Goal: Task Accomplishment & Management: Use online tool/utility

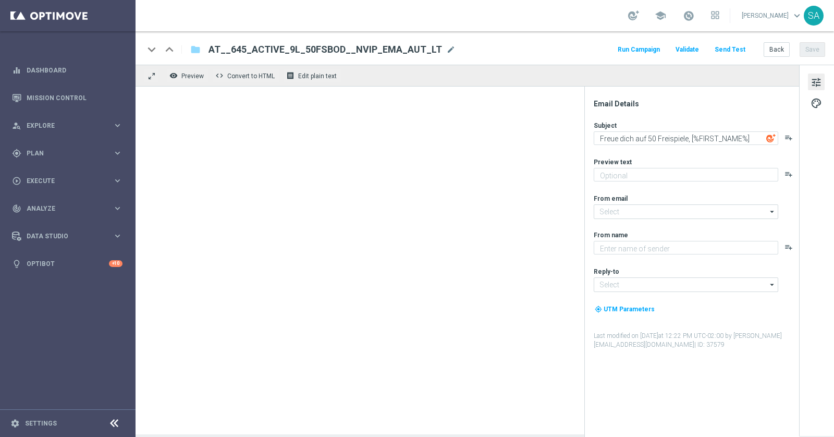
type textarea "GRATIS zu deinem LOTTO 6 aus 45."
type textarea "Lottoland"
click at [594, 185] on div "Subject Freue dich auf 50 Freispiele, [%FIRST_NAME%] playlist_add Preview text …" at bounding box center [696, 235] width 204 height 228
type input "mail@crm.lottoland.com"
type input "service@lottoland.com"
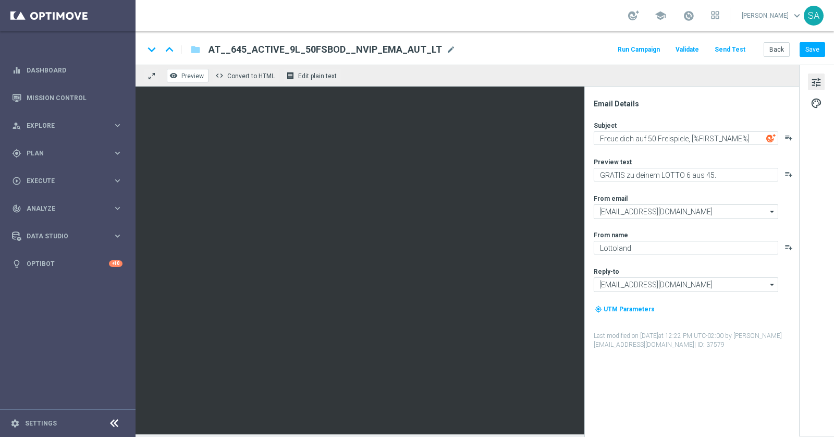
click at [191, 72] on span "Preview" at bounding box center [192, 75] width 22 height 7
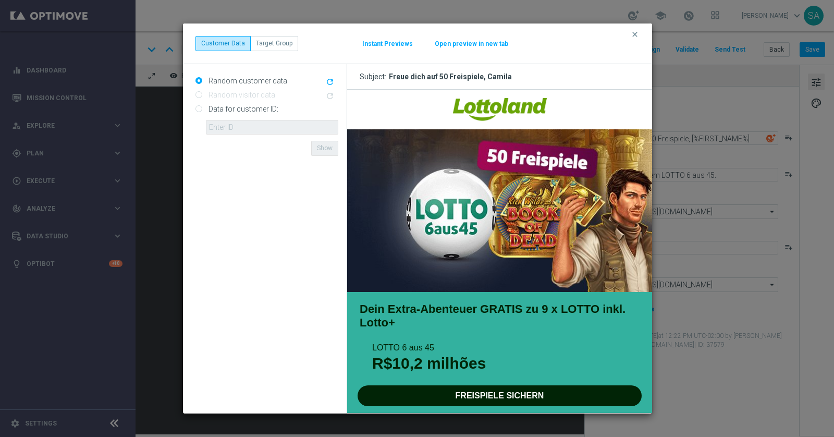
click at [330, 81] on icon "refresh" at bounding box center [329, 81] width 9 height 9
click at [386, 45] on button "Instant Previews" at bounding box center [388, 44] width 52 height 8
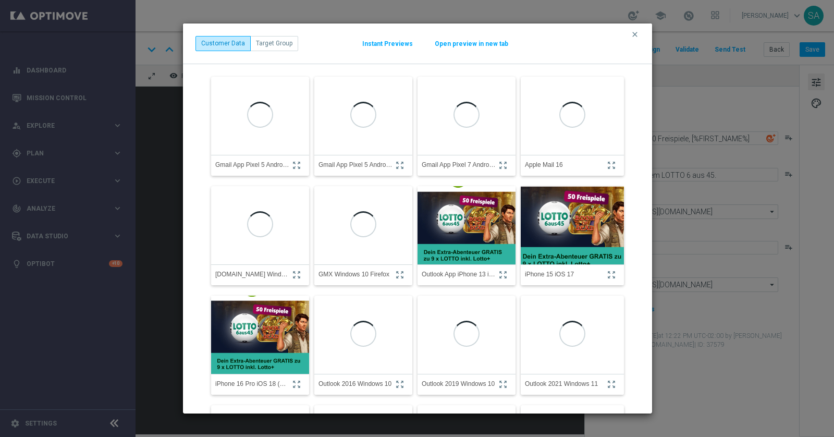
click at [563, 213] on img at bounding box center [573, 224] width 114 height 121
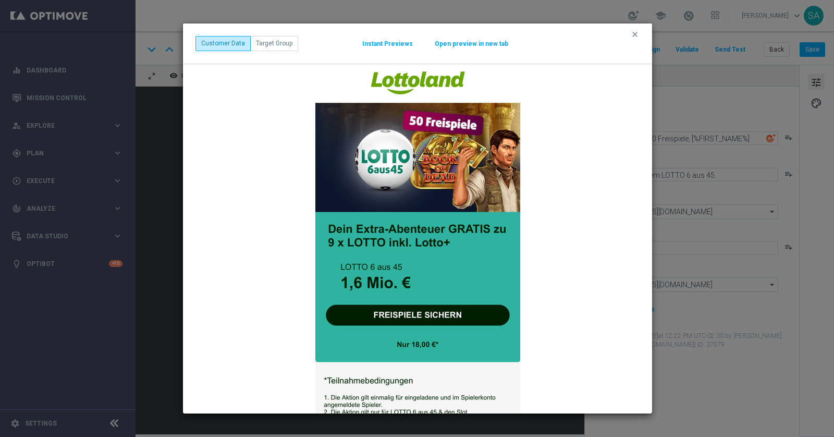
scroll to position [28, 0]
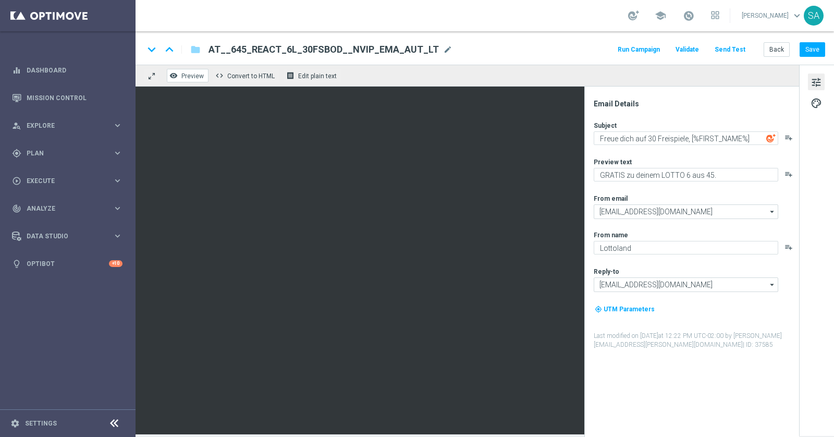
click at [193, 79] on span "Preview" at bounding box center [192, 75] width 22 height 7
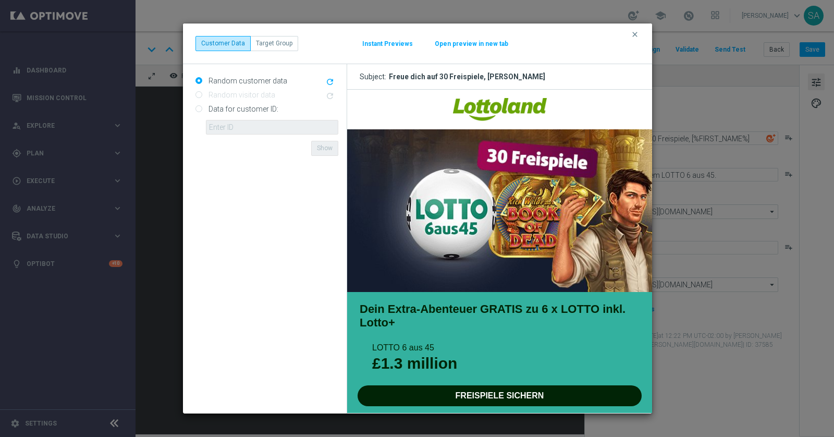
click at [329, 79] on icon "refresh" at bounding box center [329, 81] width 9 height 9
click at [425, 65] on h3 "Subject: Freue dich auf 30 Freispiele, Bartłomiej" at bounding box center [499, 77] width 305 height 26
click at [326, 80] on icon "refresh" at bounding box center [329, 81] width 9 height 9
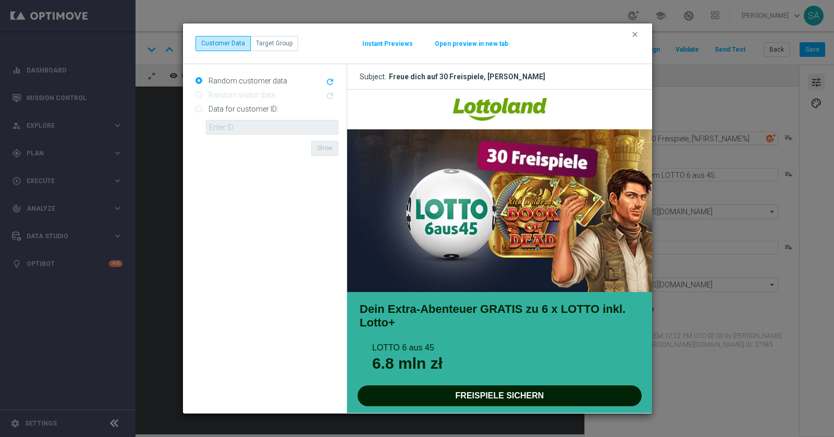
click at [326, 80] on icon "refresh" at bounding box center [329, 81] width 9 height 9
click at [384, 43] on button "Instant Previews" at bounding box center [388, 44] width 52 height 8
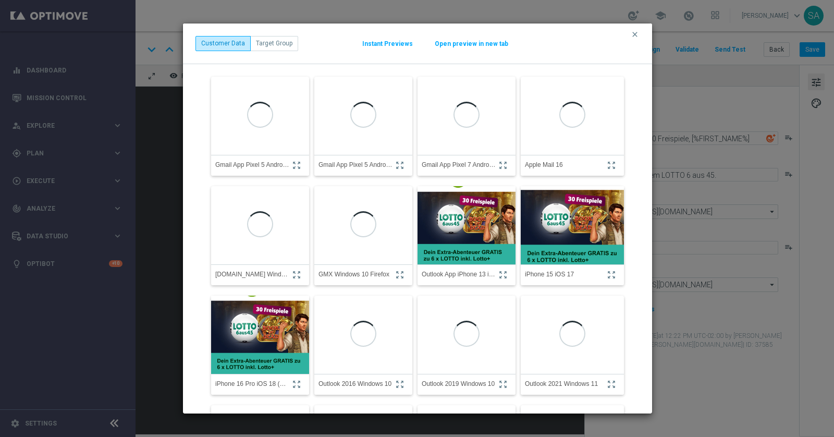
click at [569, 218] on img at bounding box center [572, 225] width 103 height 111
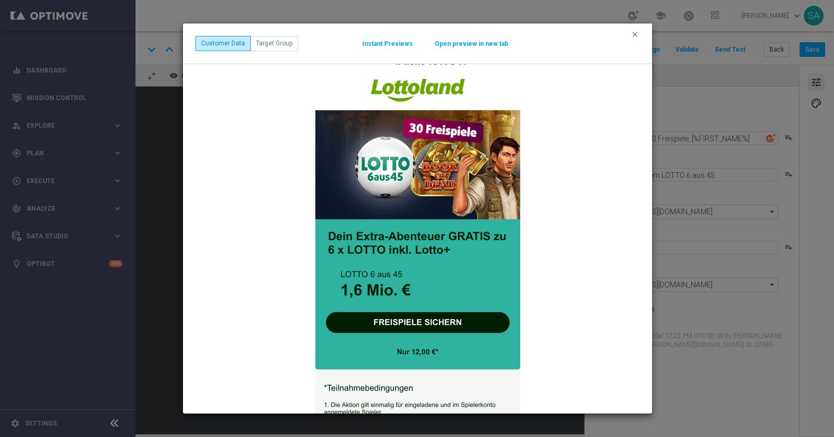
scroll to position [25, 0]
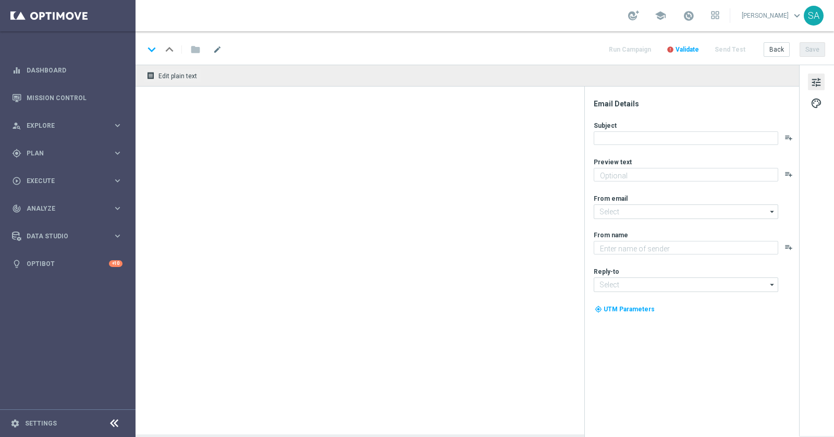
type textarea "EuroJackpot mit GRATIS Cash4Life."
type textarea "Lottoland"
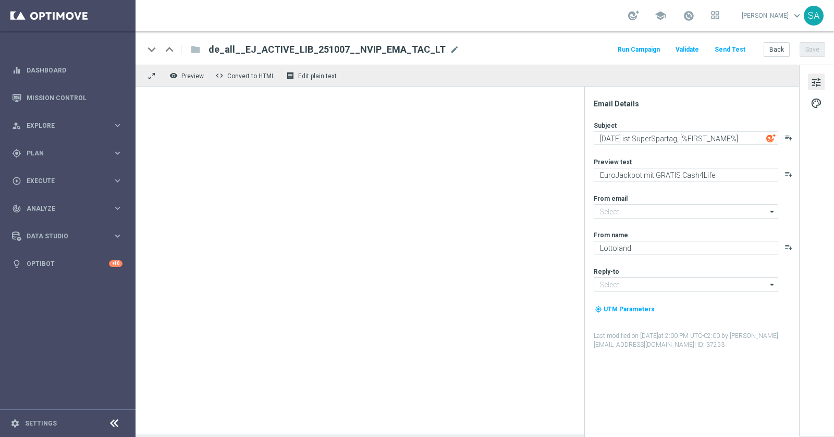
type input "[EMAIL_ADDRESS][DOMAIN_NAME]"
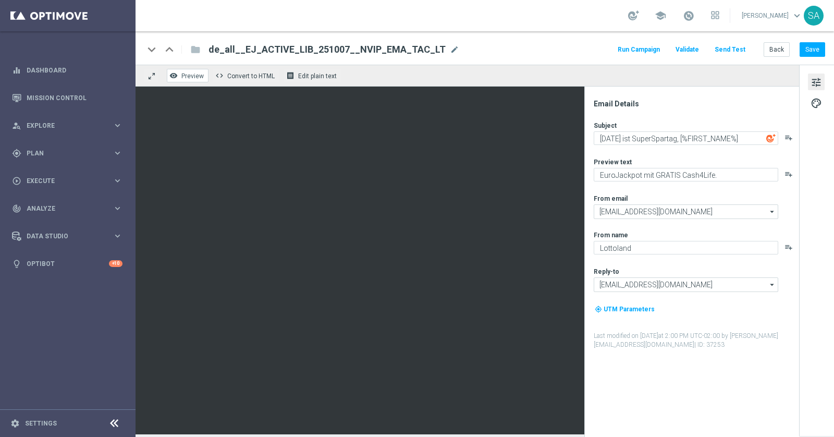
click at [193, 78] on span "Preview" at bounding box center [192, 75] width 22 height 7
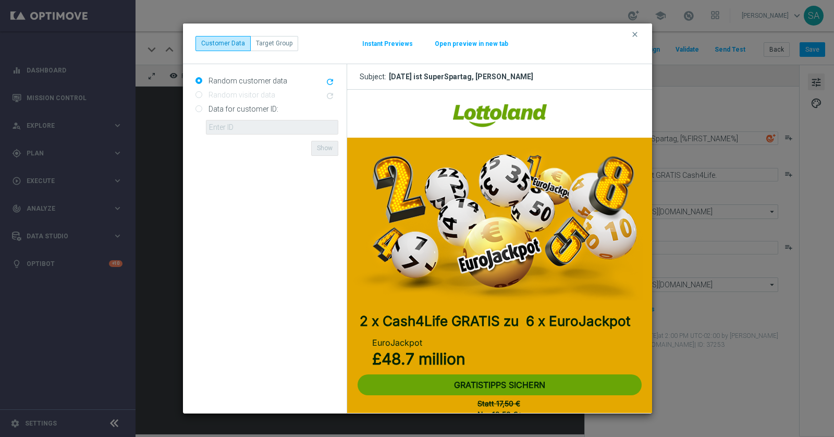
click at [331, 81] on icon "refresh" at bounding box center [329, 81] width 9 height 9
click at [329, 79] on icon "refresh" at bounding box center [329, 81] width 9 height 9
click at [380, 47] on button "Instant Previews" at bounding box center [388, 44] width 52 height 8
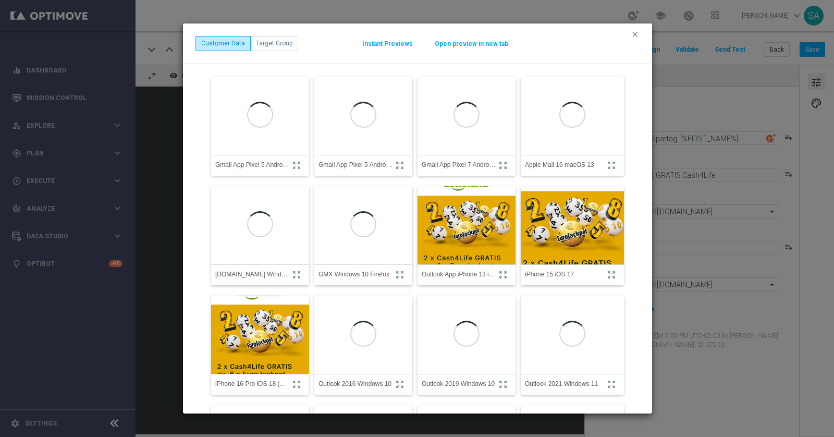
click at [556, 229] on img at bounding box center [573, 224] width 114 height 121
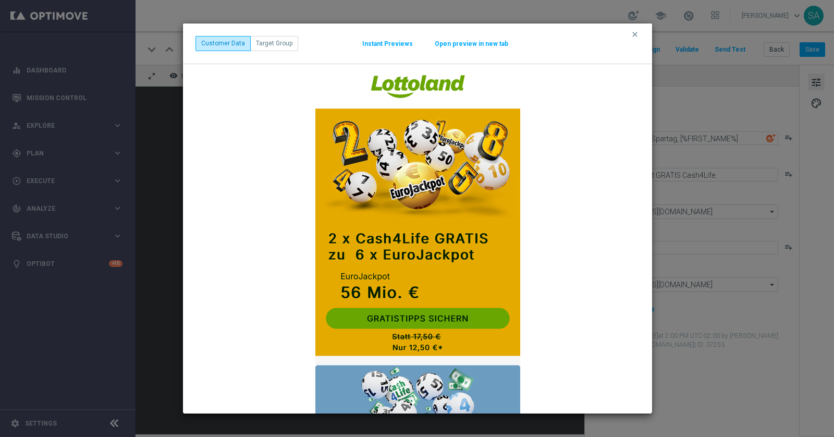
scroll to position [35, 0]
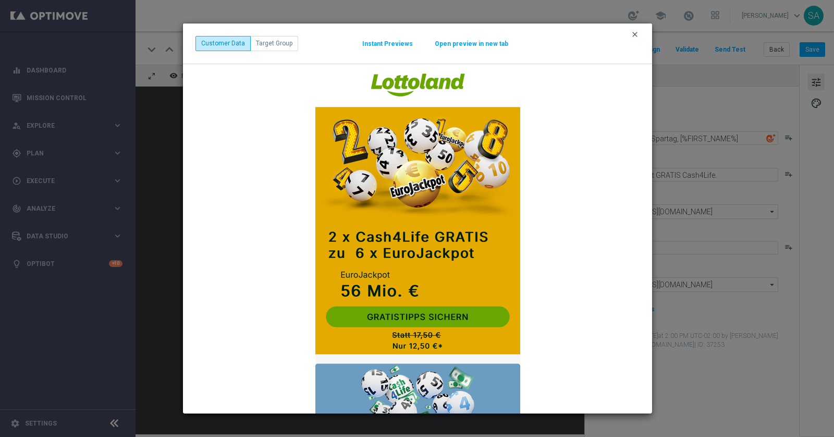
click at [634, 35] on icon "clear" at bounding box center [635, 34] width 8 height 8
